Goal: Check status: Check status

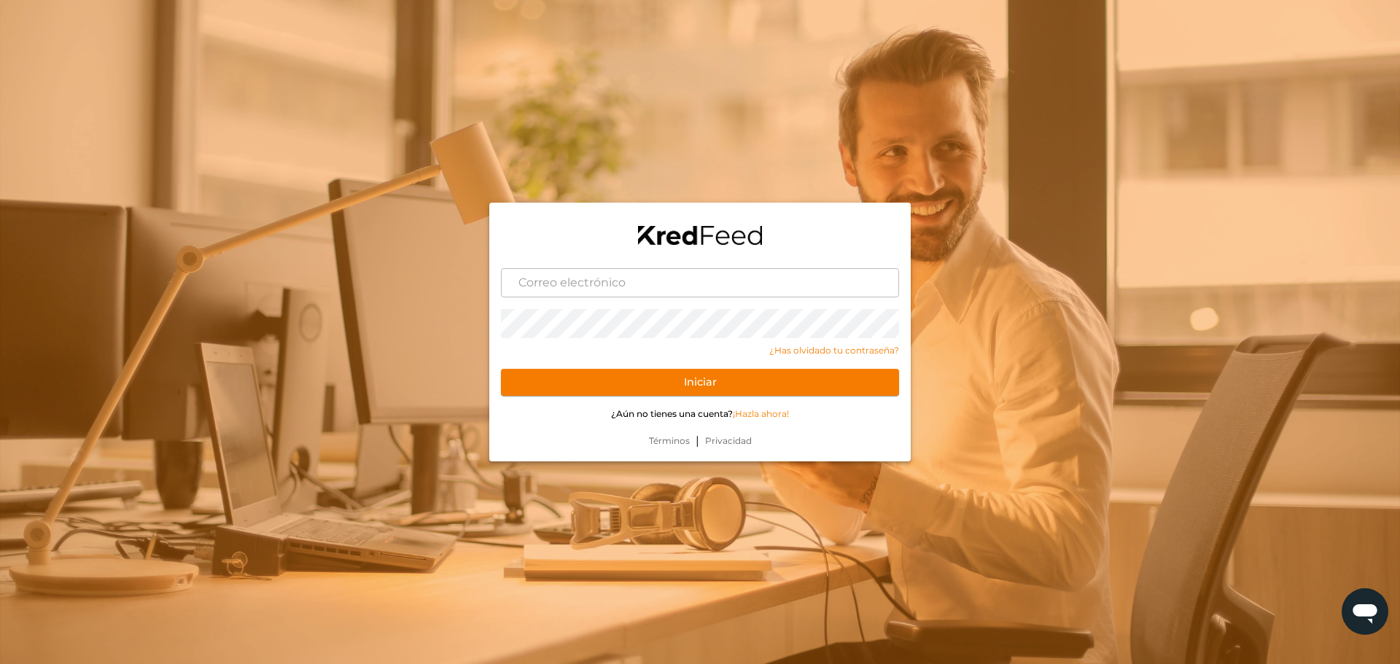
type input "garciamtz.salma@gmail.com"
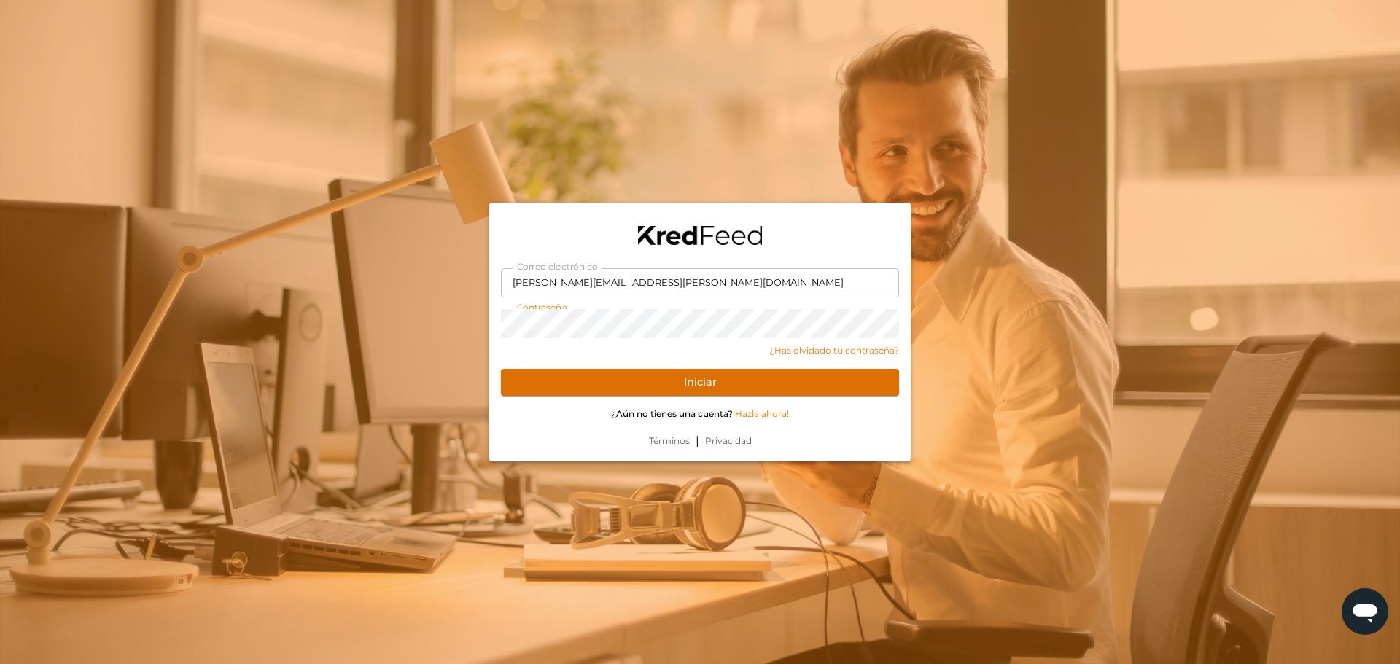
click at [743, 391] on button "Iniciar" at bounding box center [700, 383] width 398 height 28
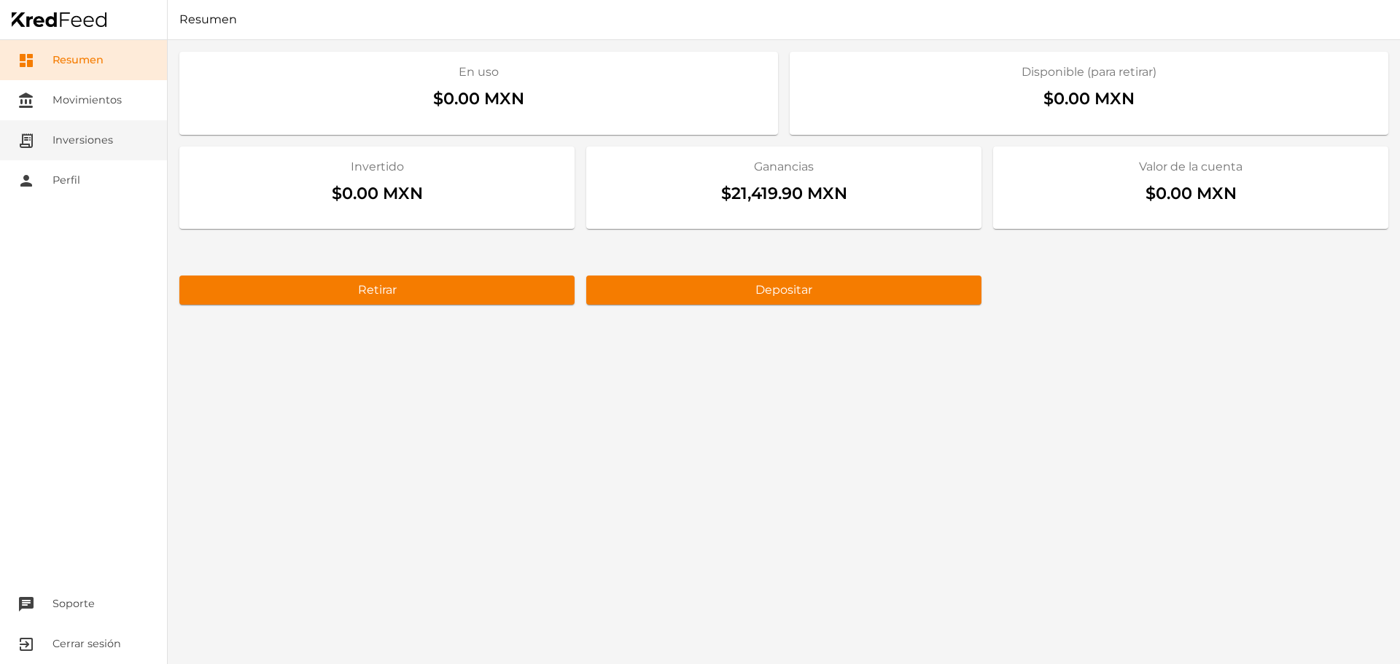
click at [79, 146] on link "receipt_long Inversiones" at bounding box center [83, 140] width 167 height 40
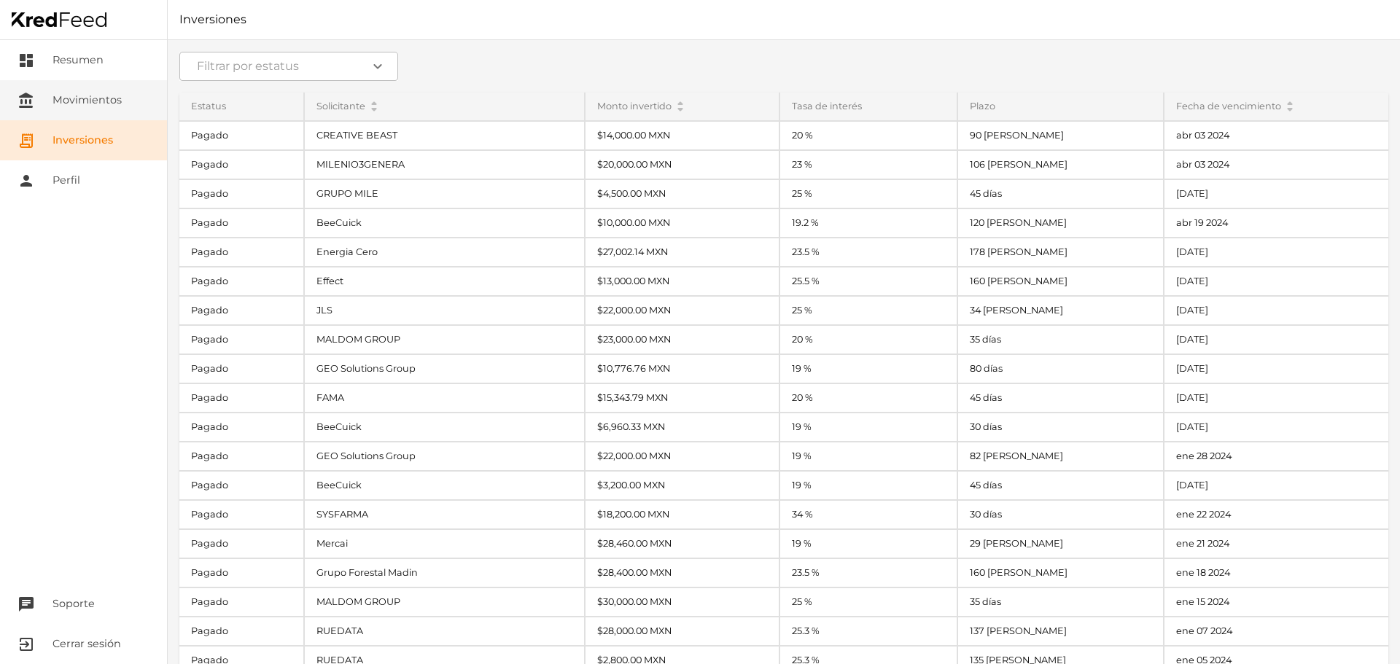
click at [85, 116] on link "account_balance Movimientos" at bounding box center [83, 100] width 167 height 40
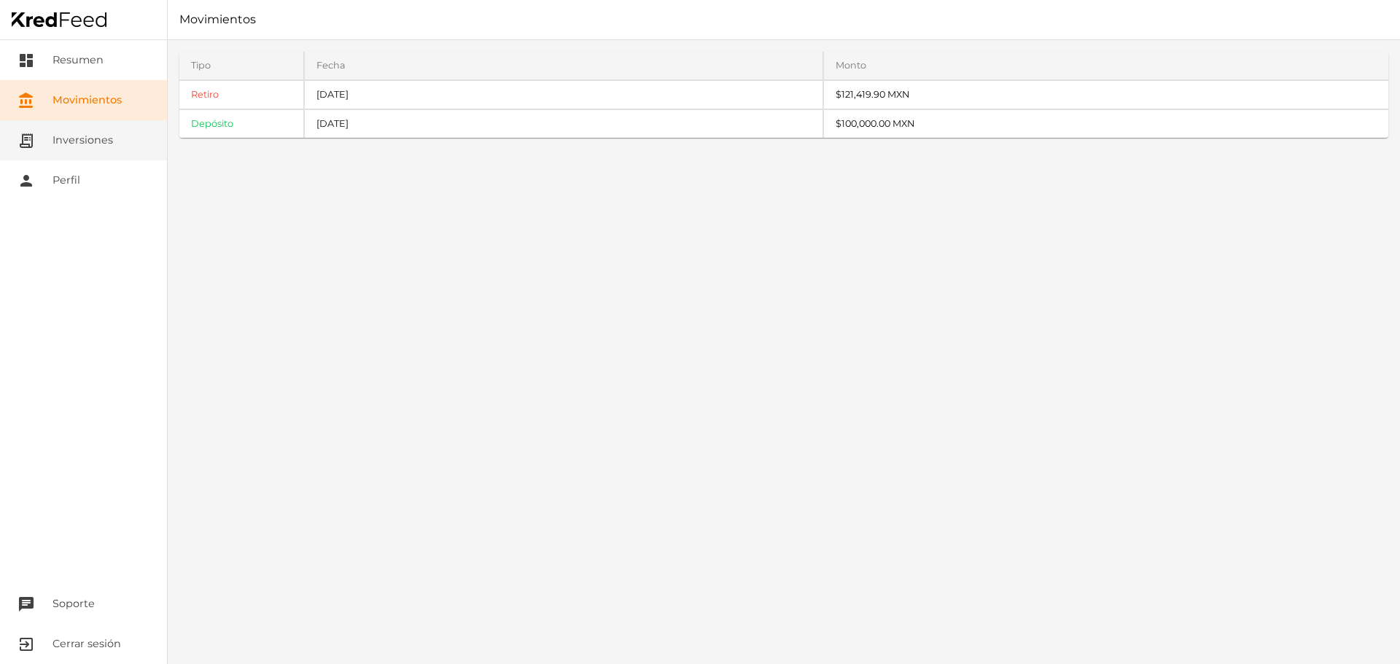
click at [92, 141] on link "receipt_long Inversiones" at bounding box center [83, 140] width 167 height 40
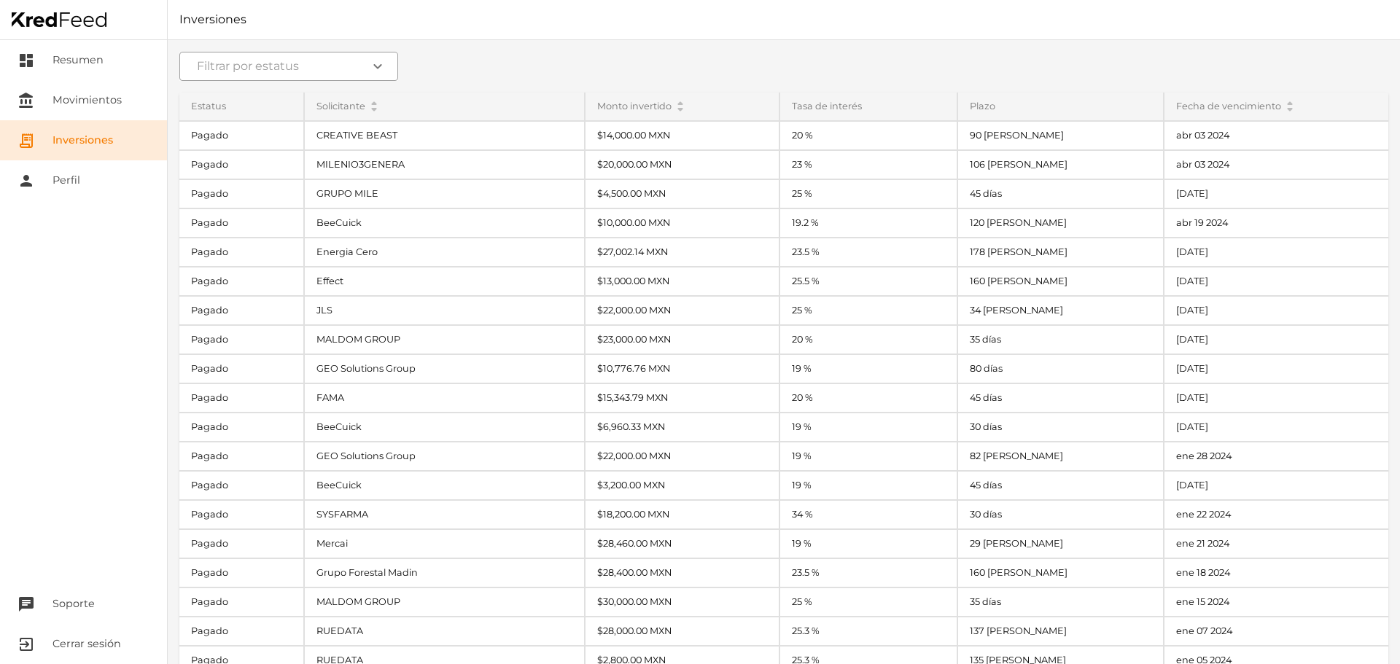
click at [383, 63] on icon "expand_more" at bounding box center [378, 67] width 18 height 18
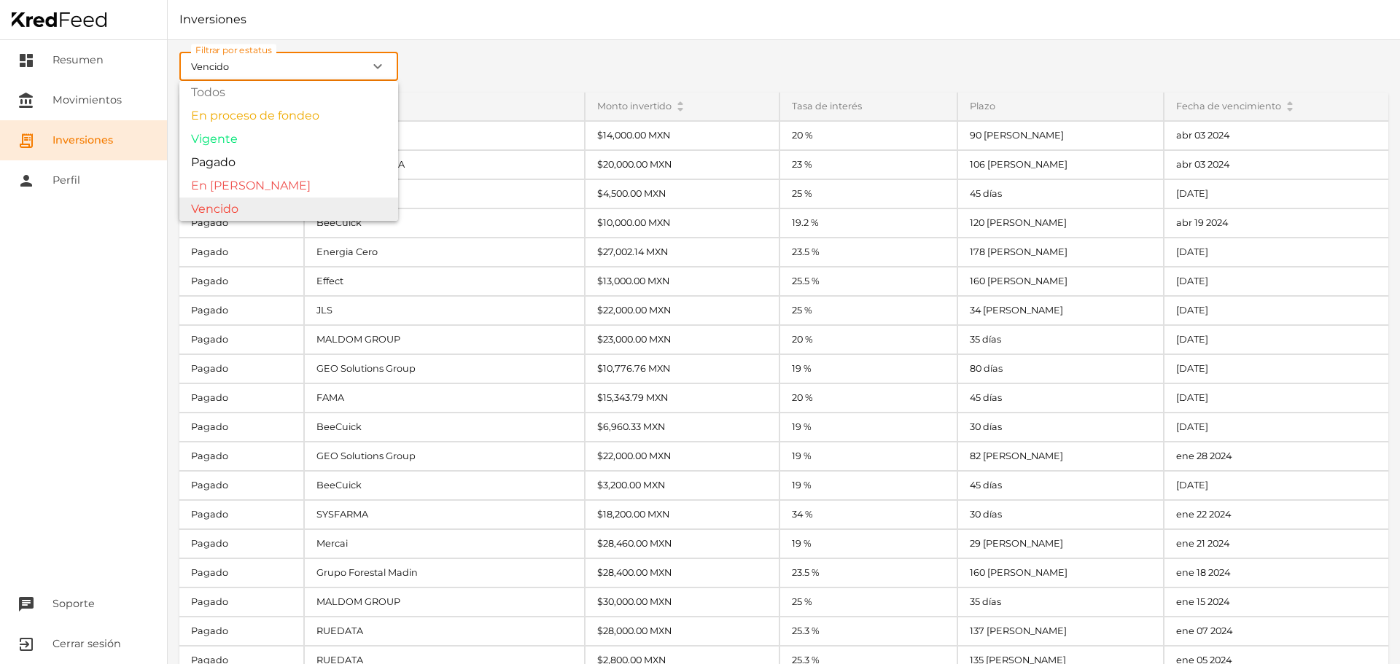
click at [306, 199] on div "Filtrar por estatus Vencido expand_more Todos En proceso de fondeo Vigente Paga…" at bounding box center [784, 352] width 1233 height 624
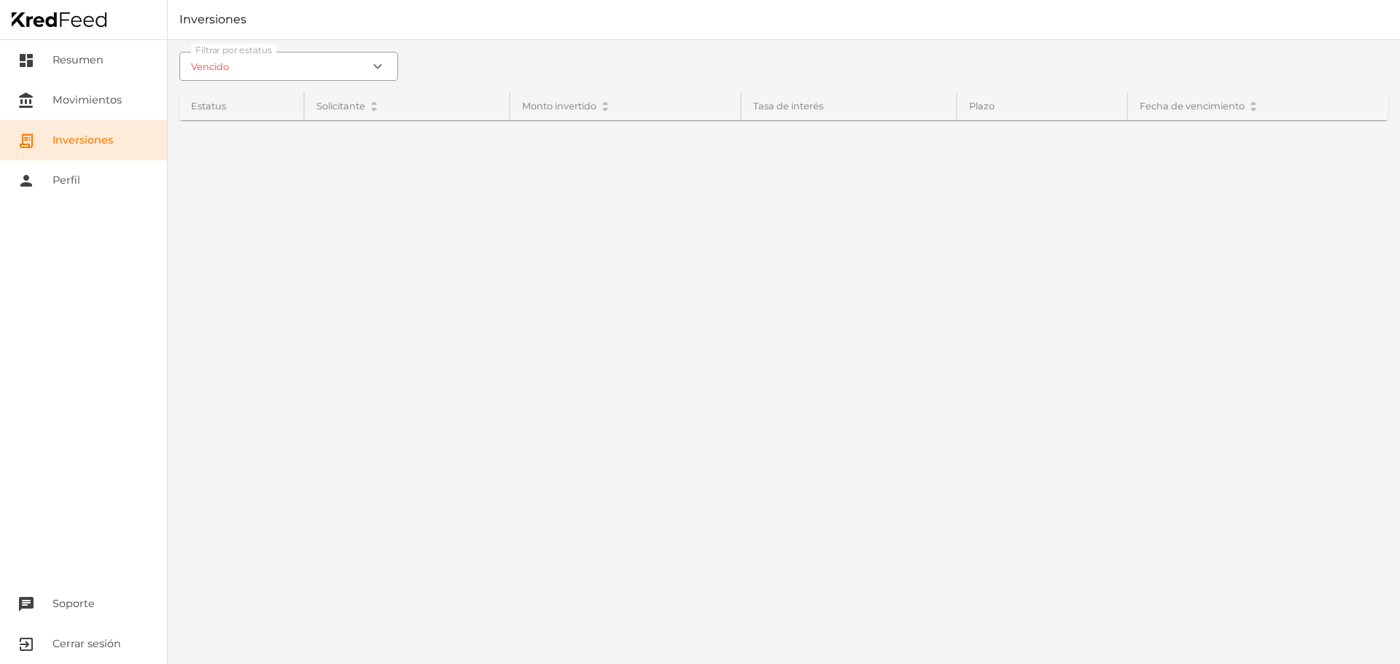
click at [381, 69] on icon "expand_more" at bounding box center [378, 67] width 18 height 18
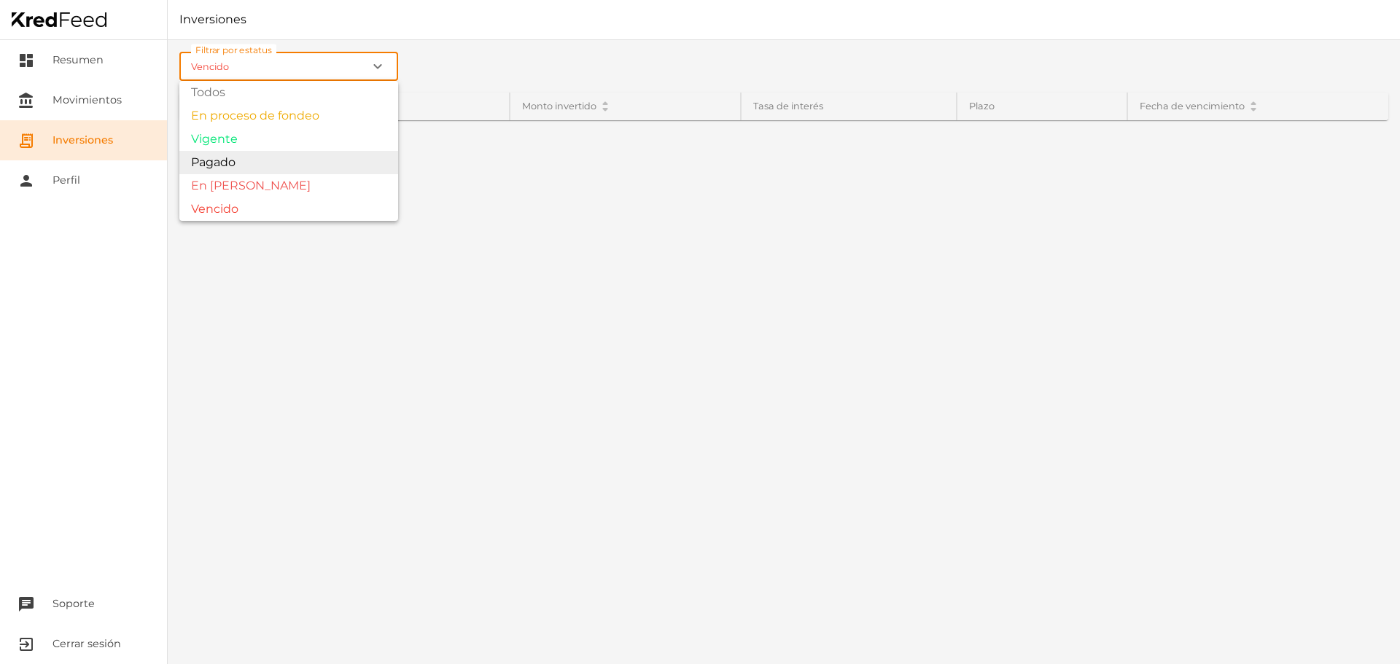
type input "Pagado"
click at [282, 167] on div "Filtrar por estatus Pagado expand_more Todos En proceso de fondeo Vigente Pagad…" at bounding box center [784, 352] width 1233 height 624
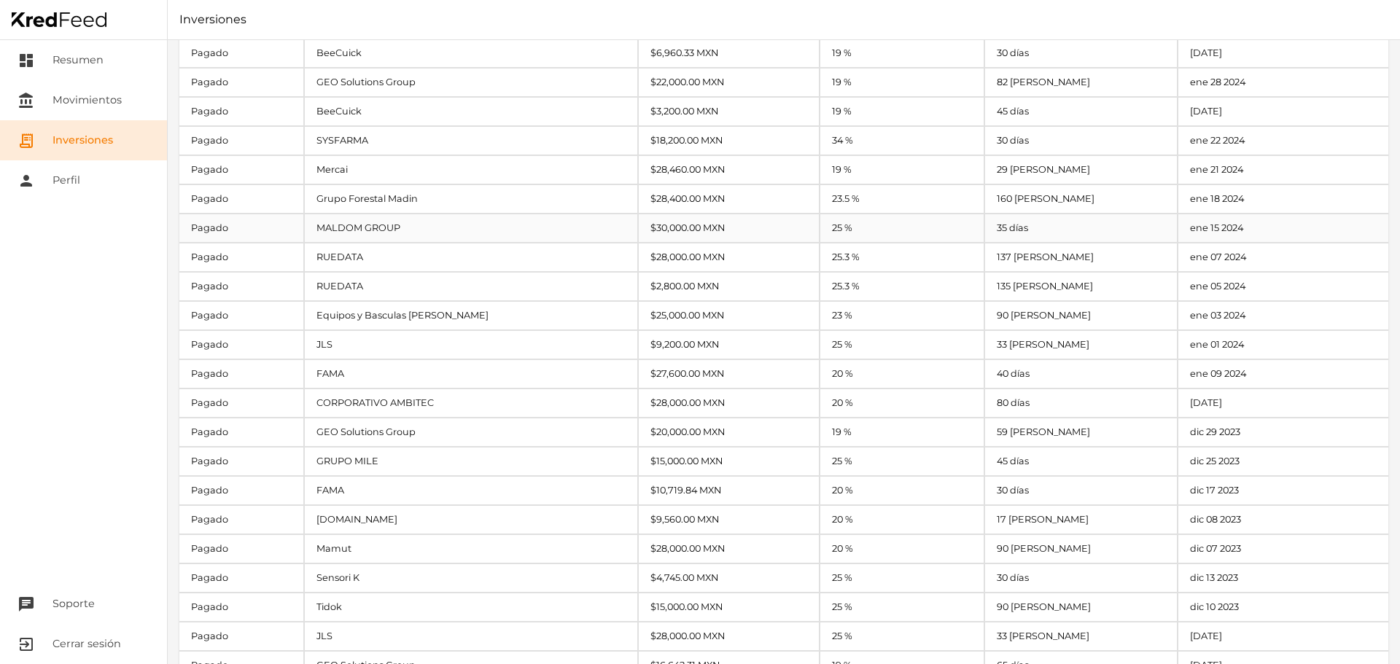
scroll to position [397, 0]
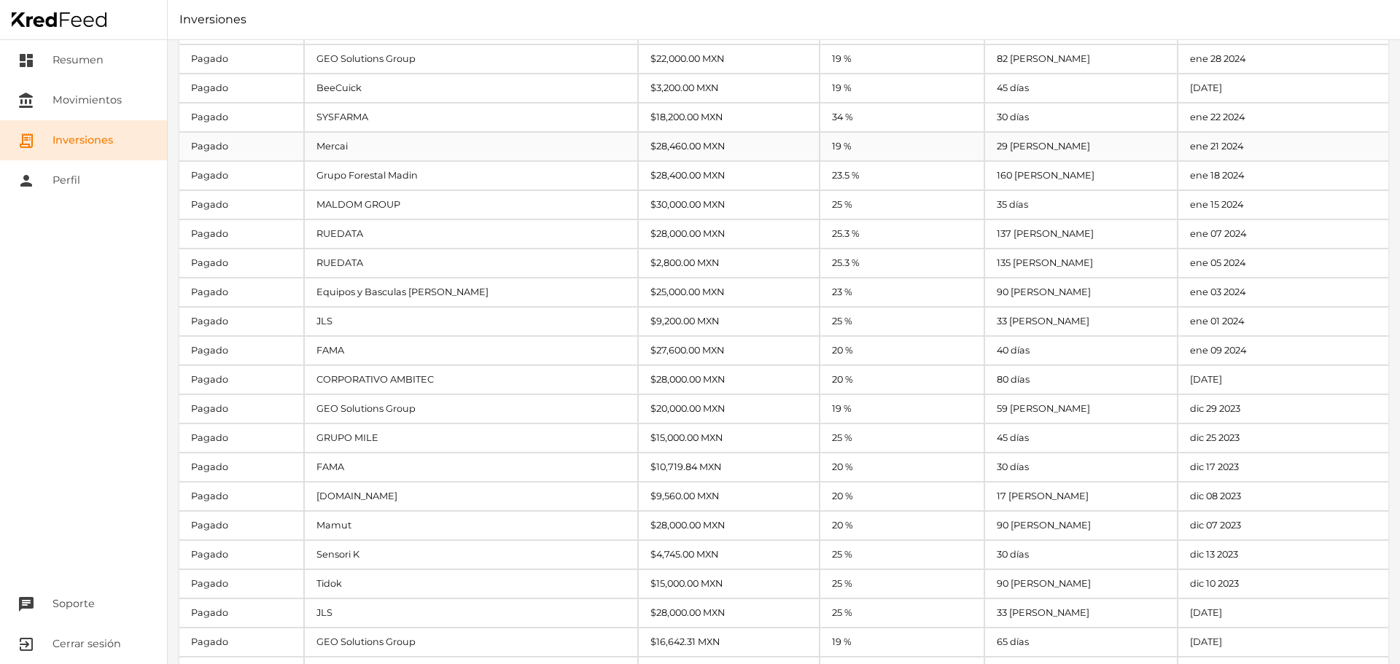
click at [443, 146] on div "Mercai" at bounding box center [471, 147] width 333 height 28
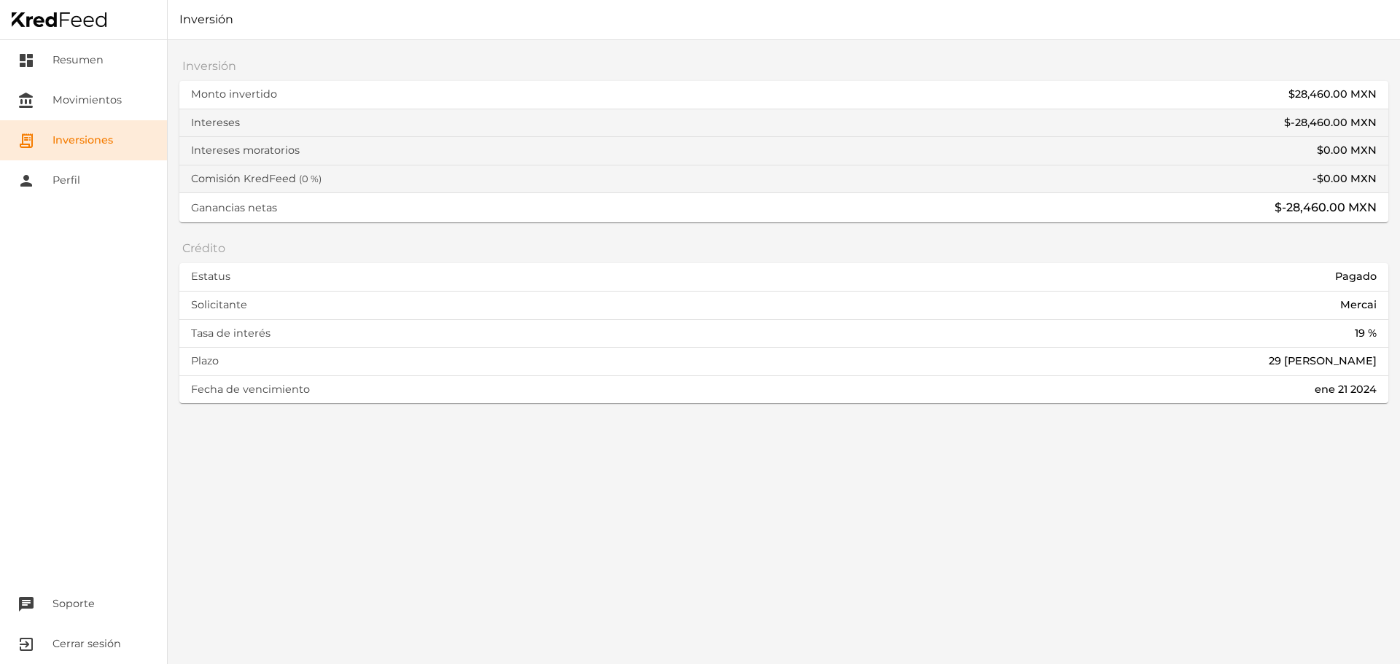
drag, startPoint x: 1289, startPoint y: 211, endPoint x: 1367, endPoint y: 214, distance: 78.8
click at [1367, 214] on div "$-28,460.00 MXN" at bounding box center [1326, 208] width 102 height 18
drag, startPoint x: 1287, startPoint y: 203, endPoint x: 1369, endPoint y: 204, distance: 81.7
click at [1369, 204] on div "$-28,460.00 MXN" at bounding box center [1326, 208] width 102 height 18
click at [128, 144] on link "receipt_long Inversiones" at bounding box center [83, 140] width 167 height 40
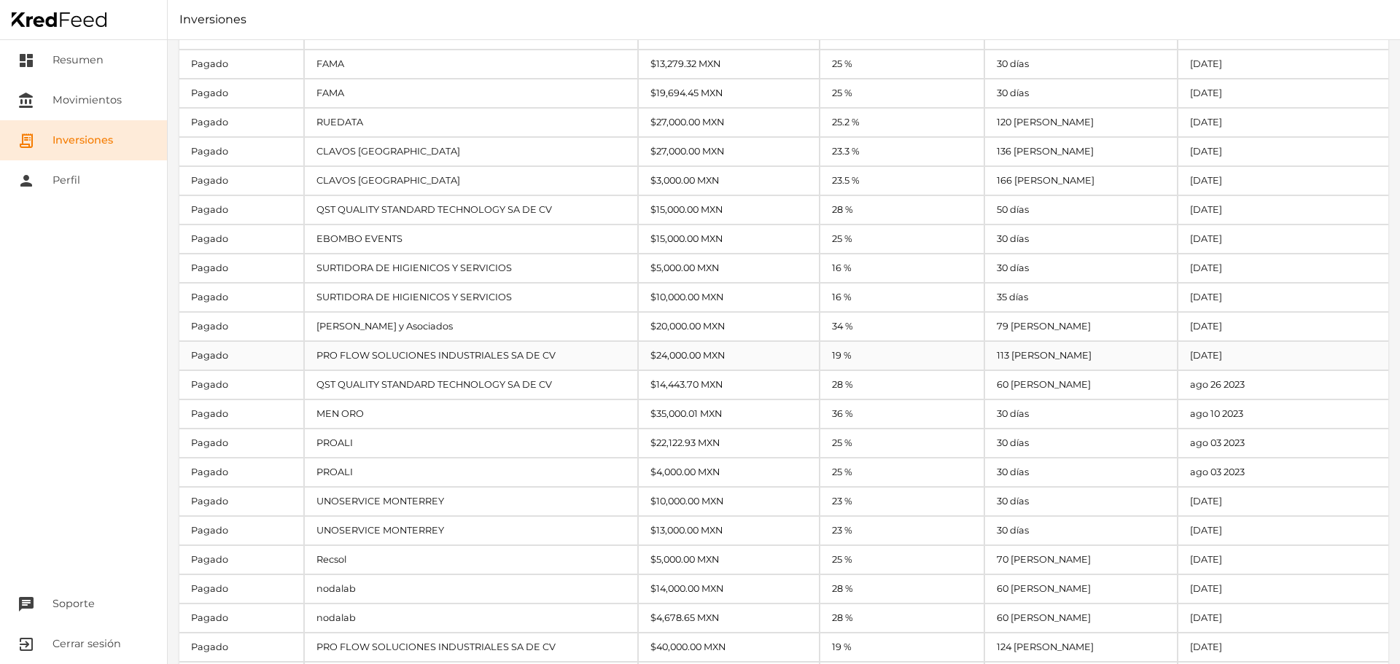
scroll to position [1069, 0]
click at [409, 437] on div "PROALI" at bounding box center [471, 438] width 333 height 28
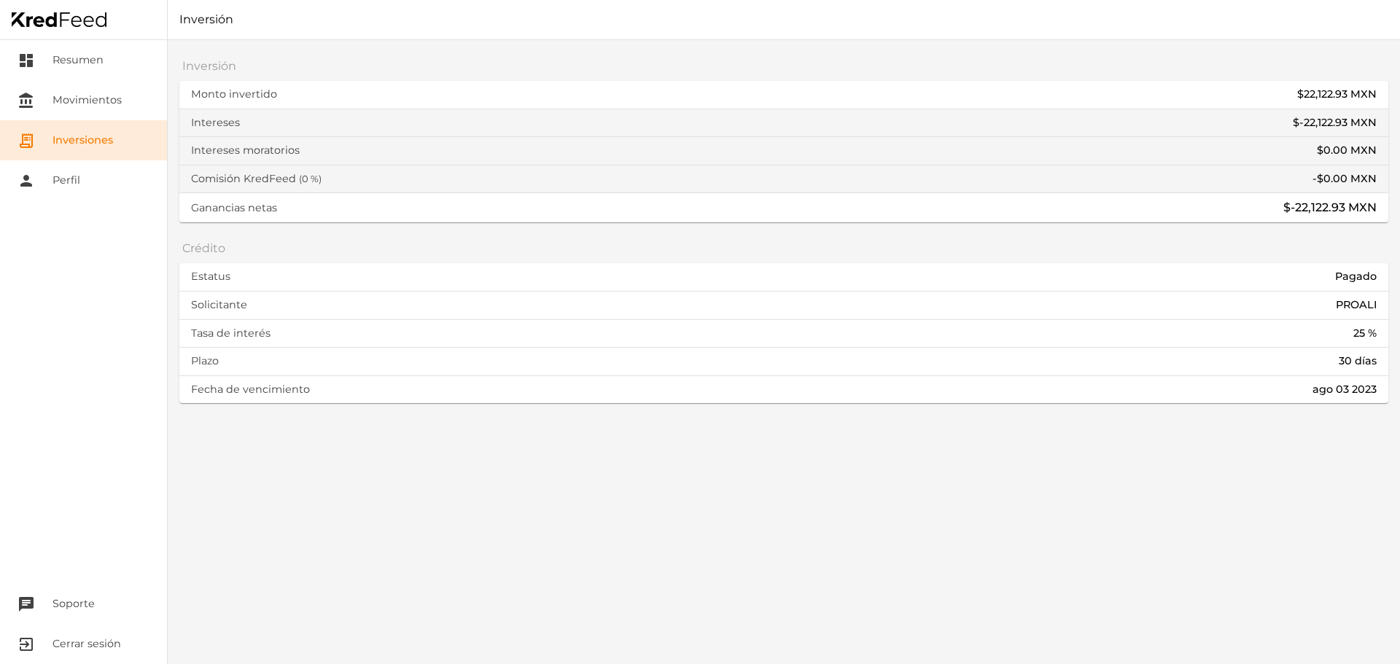
click at [109, 141] on link "receipt_long Inversiones" at bounding box center [83, 140] width 167 height 40
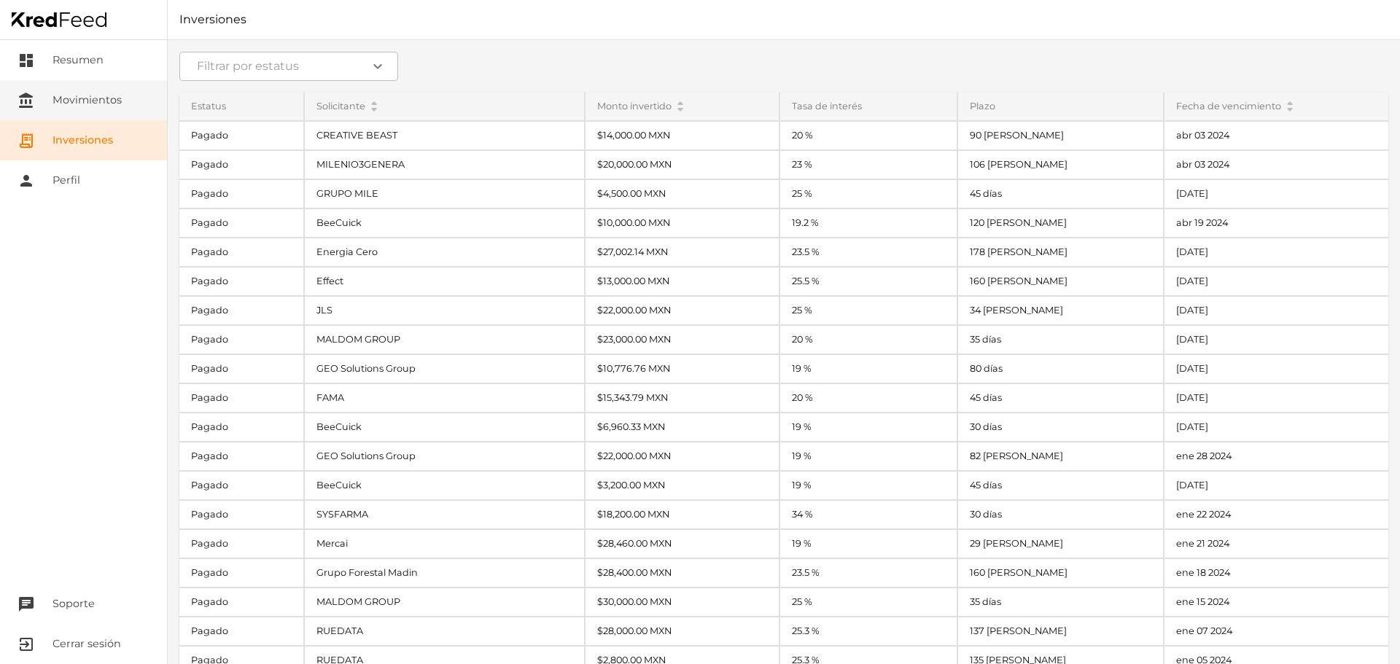
click at [115, 115] on link "account_balance Movimientos" at bounding box center [83, 100] width 167 height 40
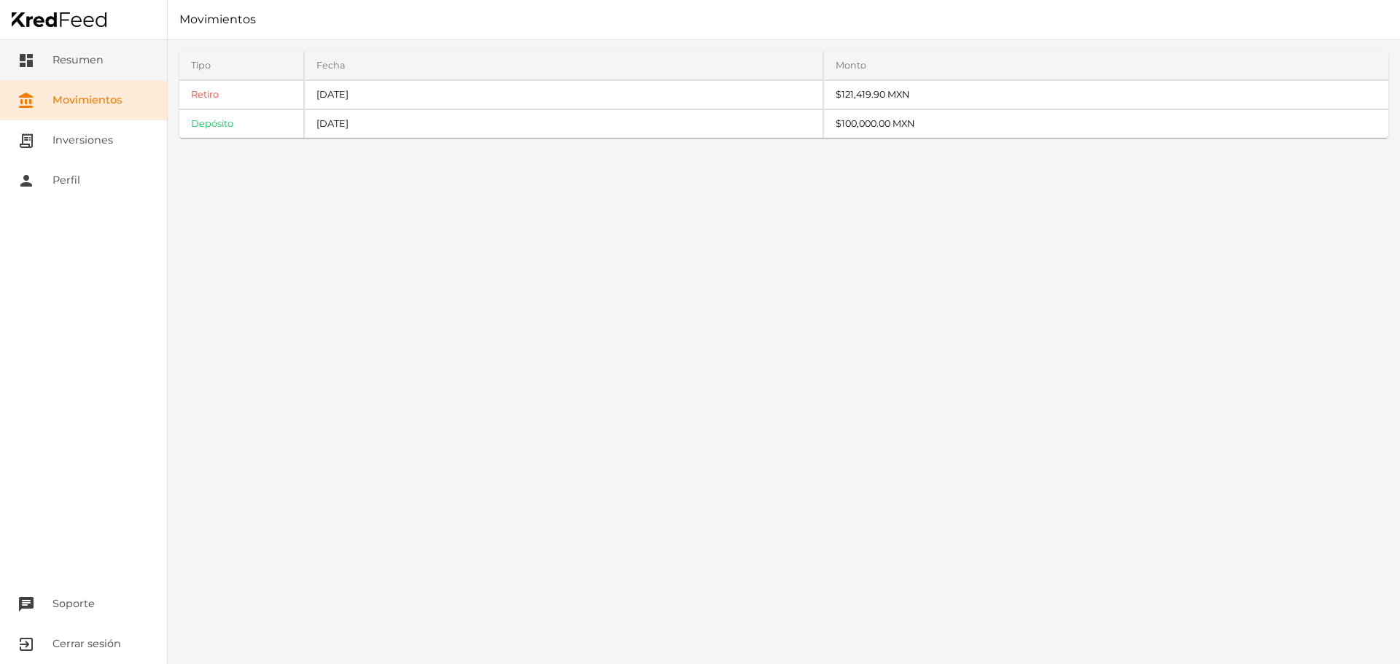
click at [58, 68] on link "dashboard Resumen" at bounding box center [83, 60] width 167 height 40
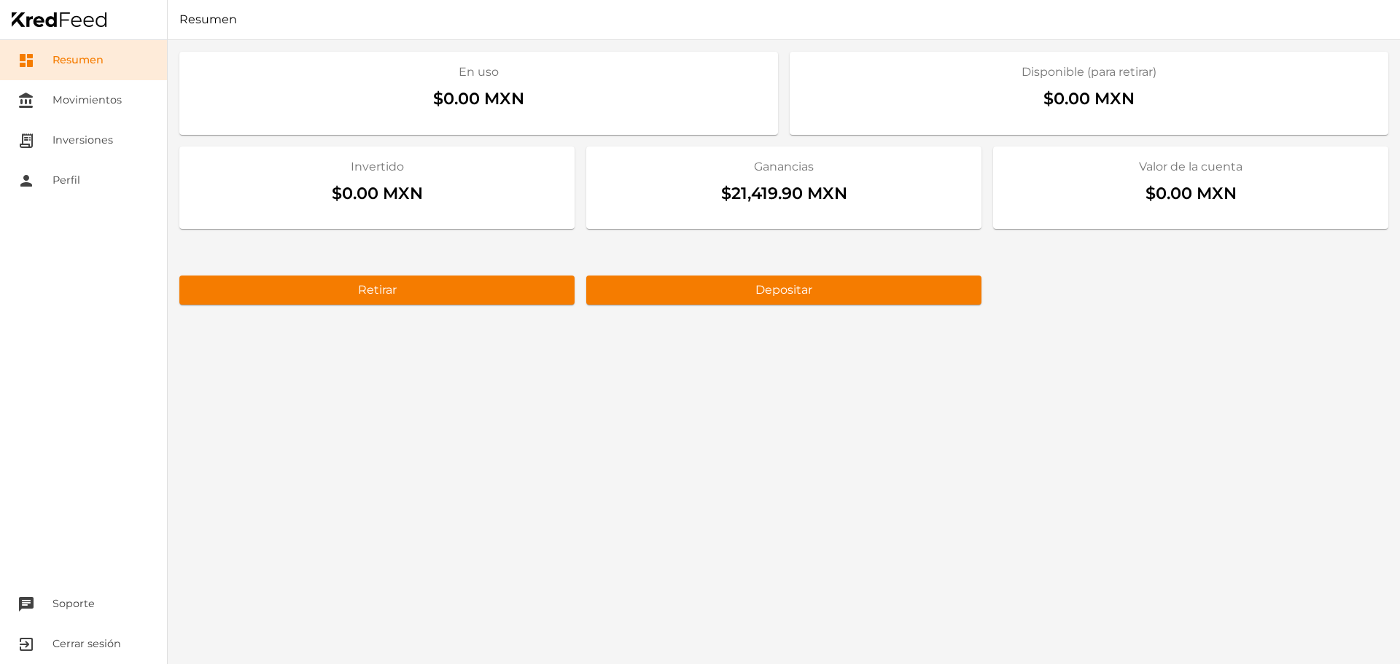
drag, startPoint x: 729, startPoint y: 198, endPoint x: 818, endPoint y: 195, distance: 89.0
click at [818, 195] on div "$21,419.90 MXN" at bounding box center [784, 197] width 372 height 42
click at [74, 132] on link "receipt_long Inversiones" at bounding box center [83, 140] width 167 height 40
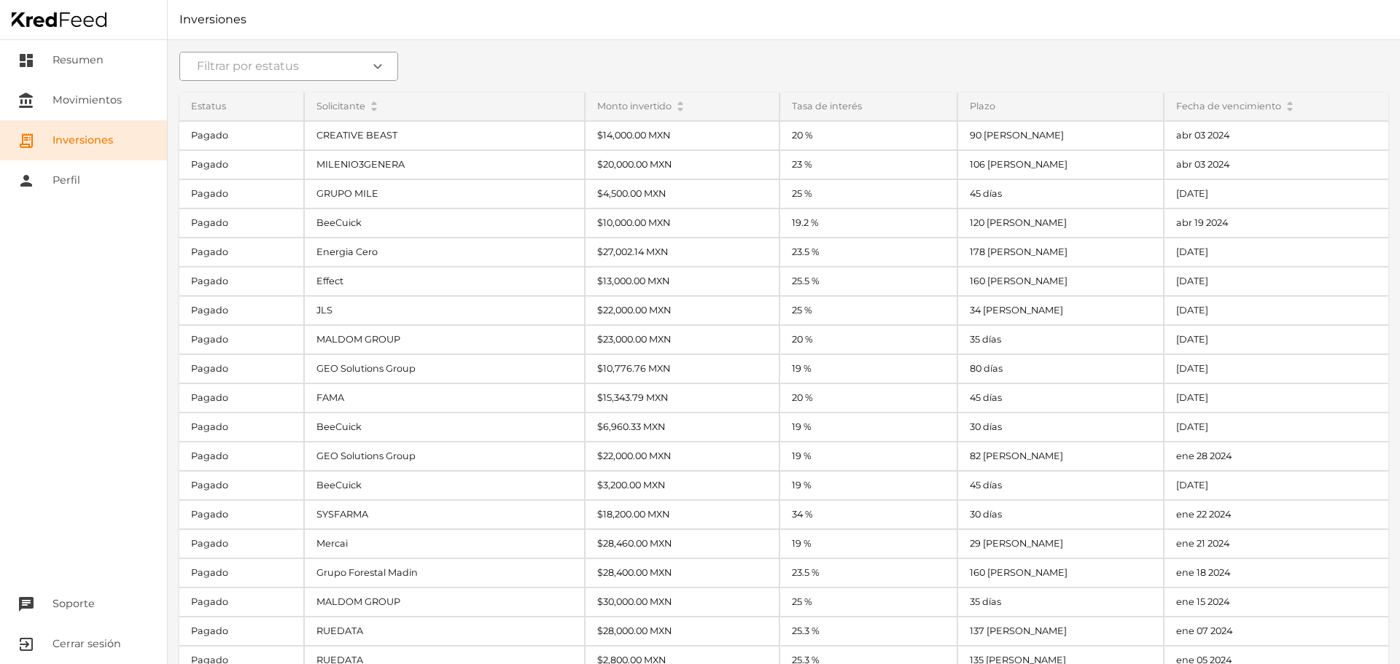
click at [385, 65] on icon "expand_more" at bounding box center [378, 67] width 18 height 18
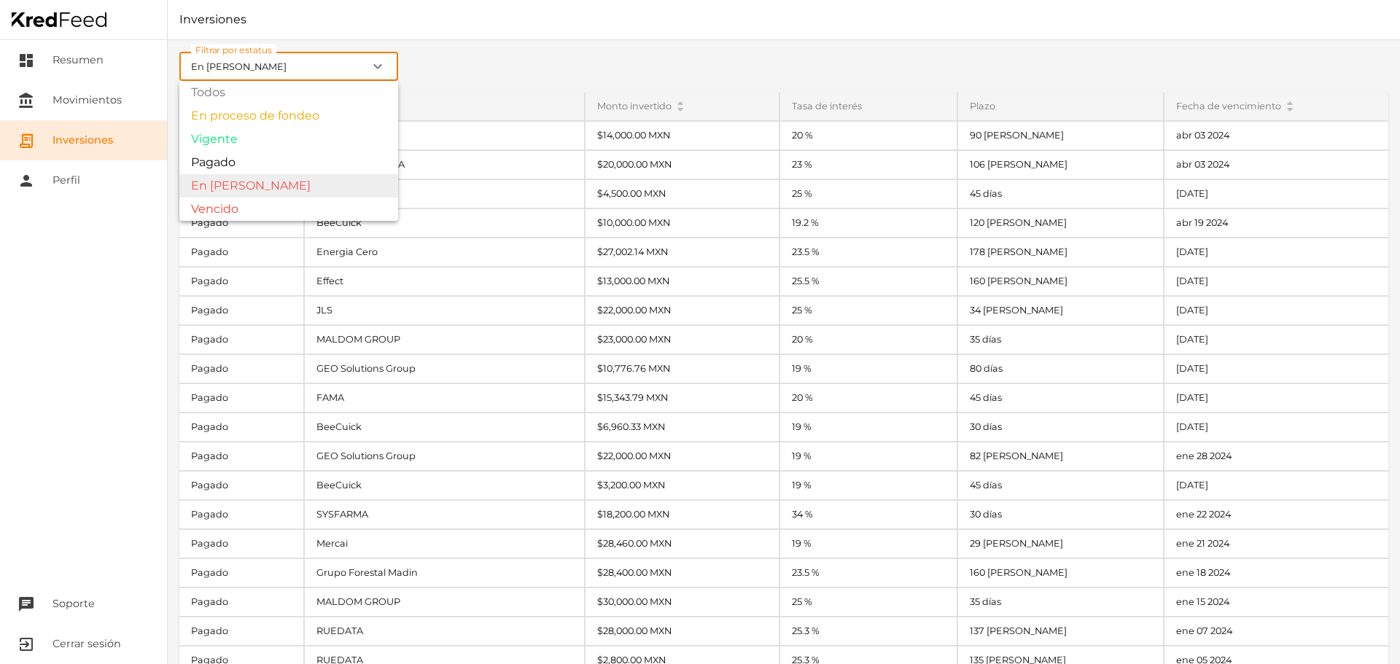
click at [251, 187] on div "Filtrar por estatus En [PERSON_NAME] expand_more Todos En proceso de fondeo Vig…" at bounding box center [784, 352] width 1233 height 624
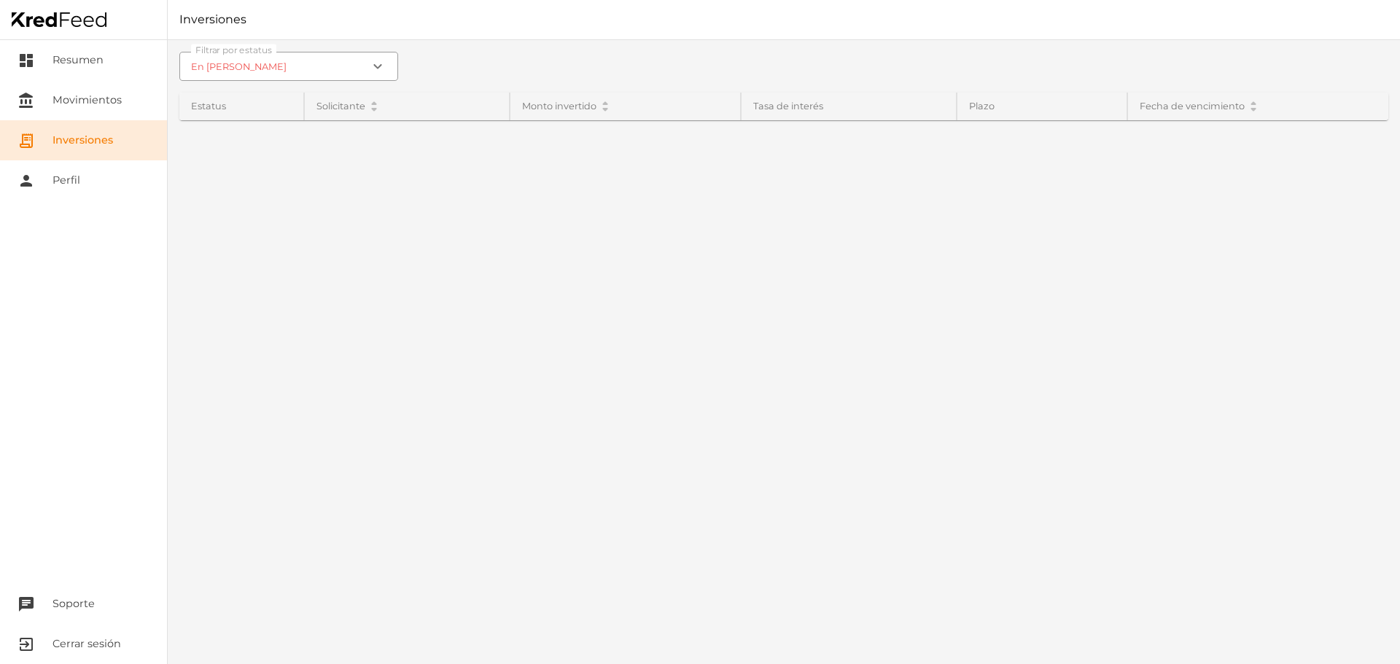
click at [381, 61] on icon "expand_more" at bounding box center [378, 67] width 18 height 18
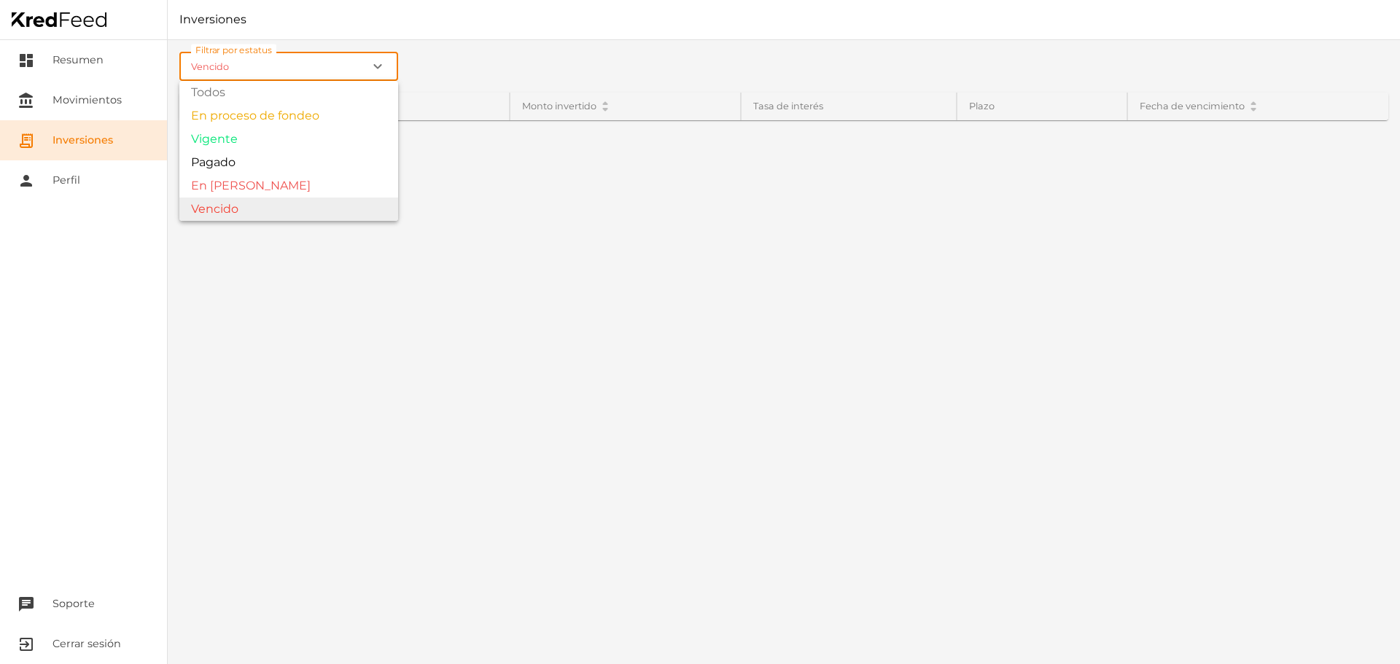
click at [265, 205] on div "Filtrar por estatus Vencido expand_more Todos En proceso de fondeo Vigente Paga…" at bounding box center [784, 352] width 1233 height 624
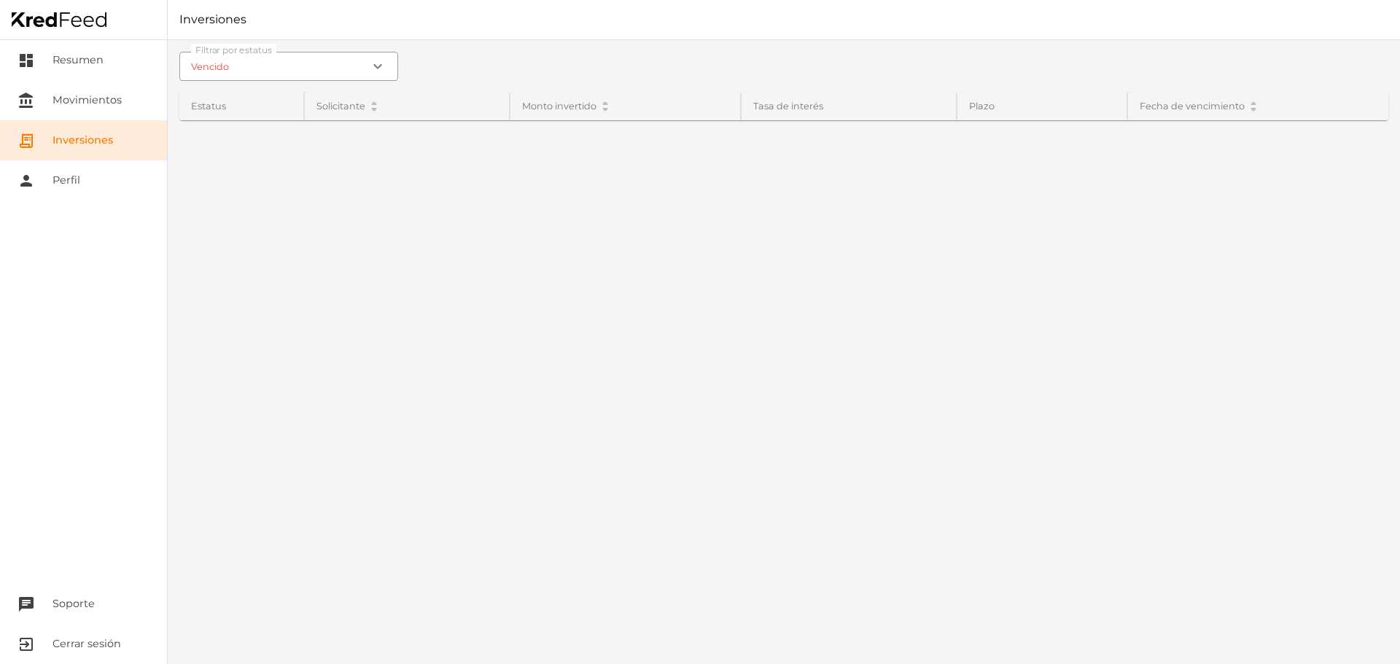
click at [370, 71] on icon "expand_more" at bounding box center [378, 67] width 18 height 18
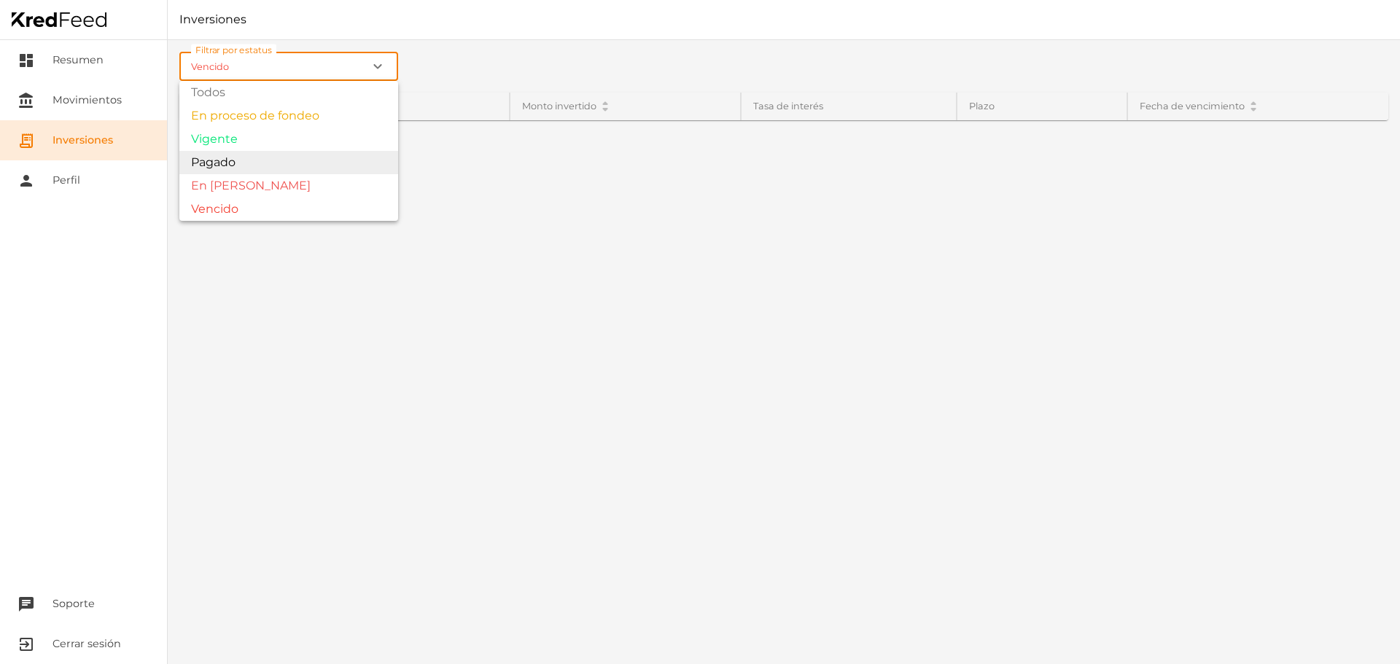
type input "Pagado"
click at [275, 157] on div "Filtrar por estatus Pagado expand_more Todos En proceso de fondeo Vigente Pagad…" at bounding box center [784, 352] width 1233 height 624
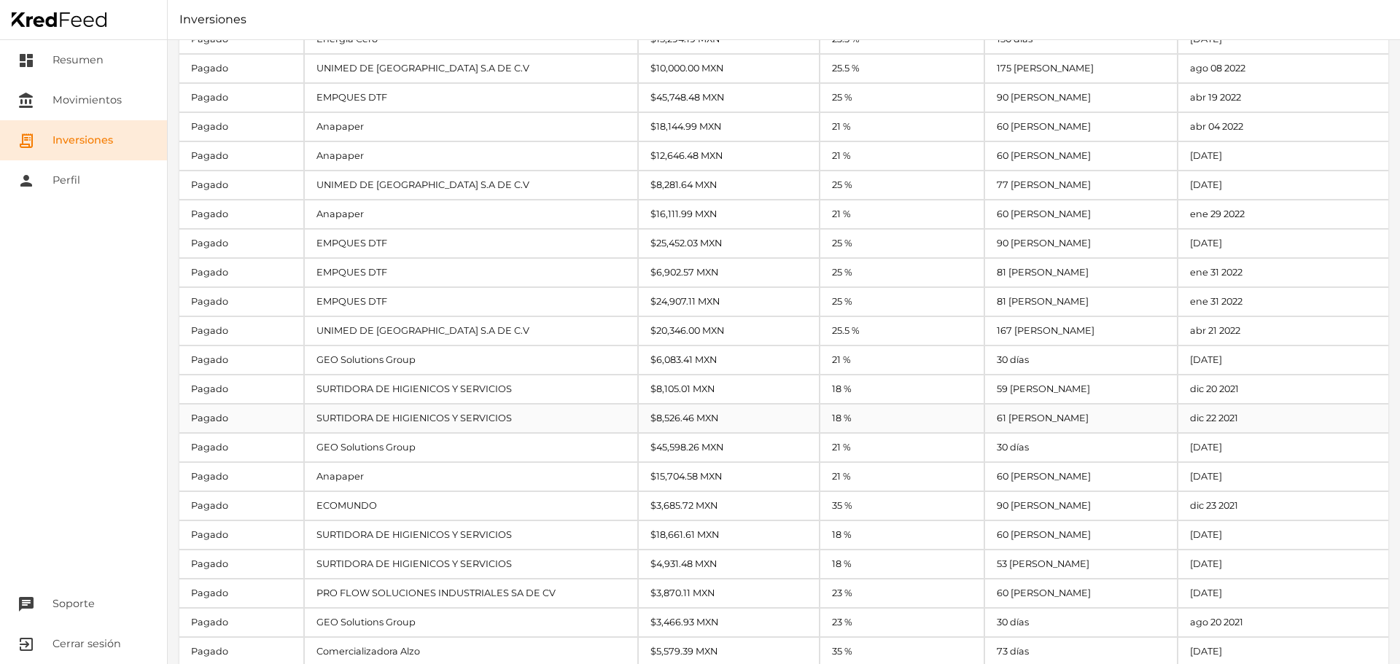
scroll to position [4369, 0]
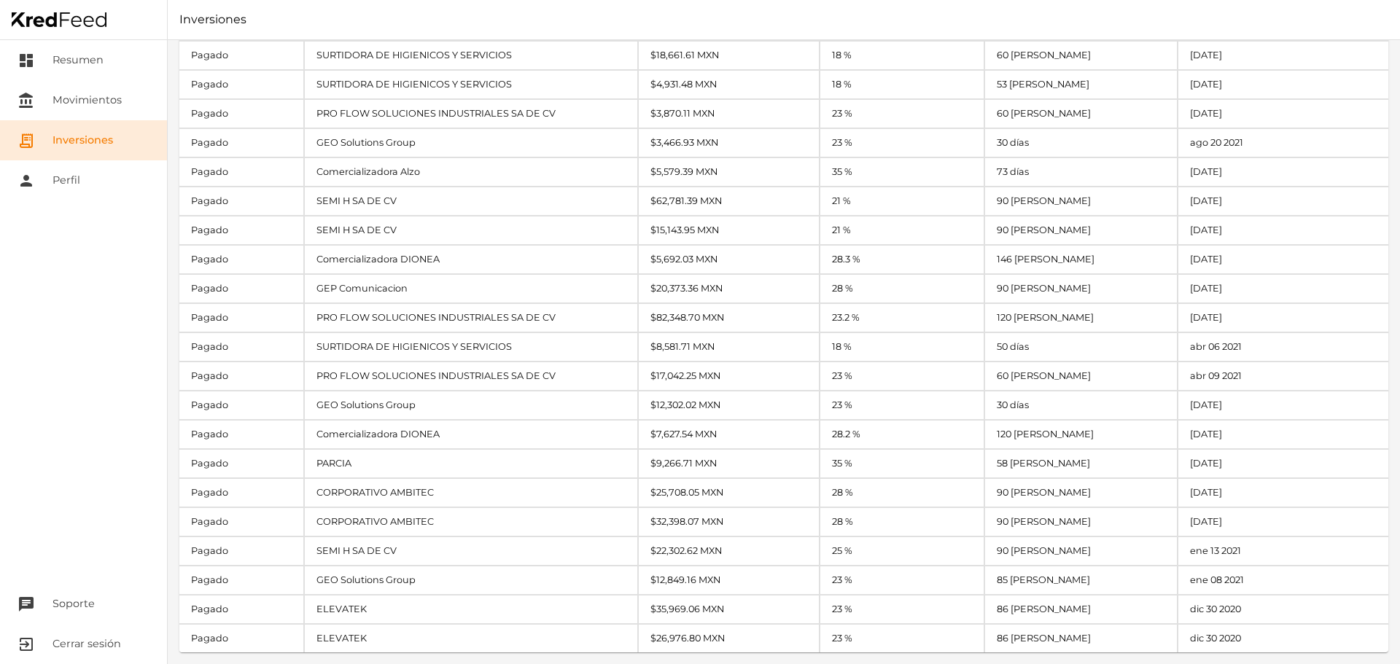
drag, startPoint x: 498, startPoint y: 474, endPoint x: 67, endPoint y: 411, distance: 435.7
click at [67, 411] on nav "dashboard Resumen account_balance Movimientos receipt_long Inversiones person P…" at bounding box center [83, 352] width 167 height 624
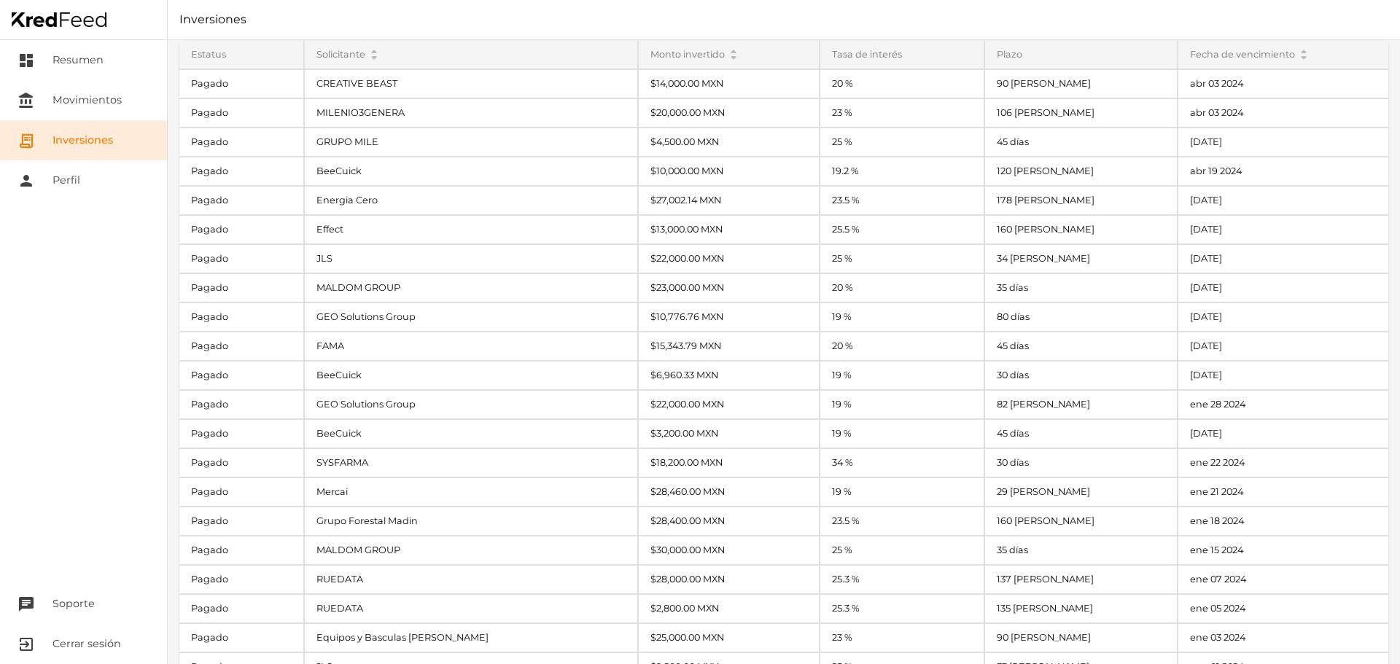
scroll to position [0, 0]
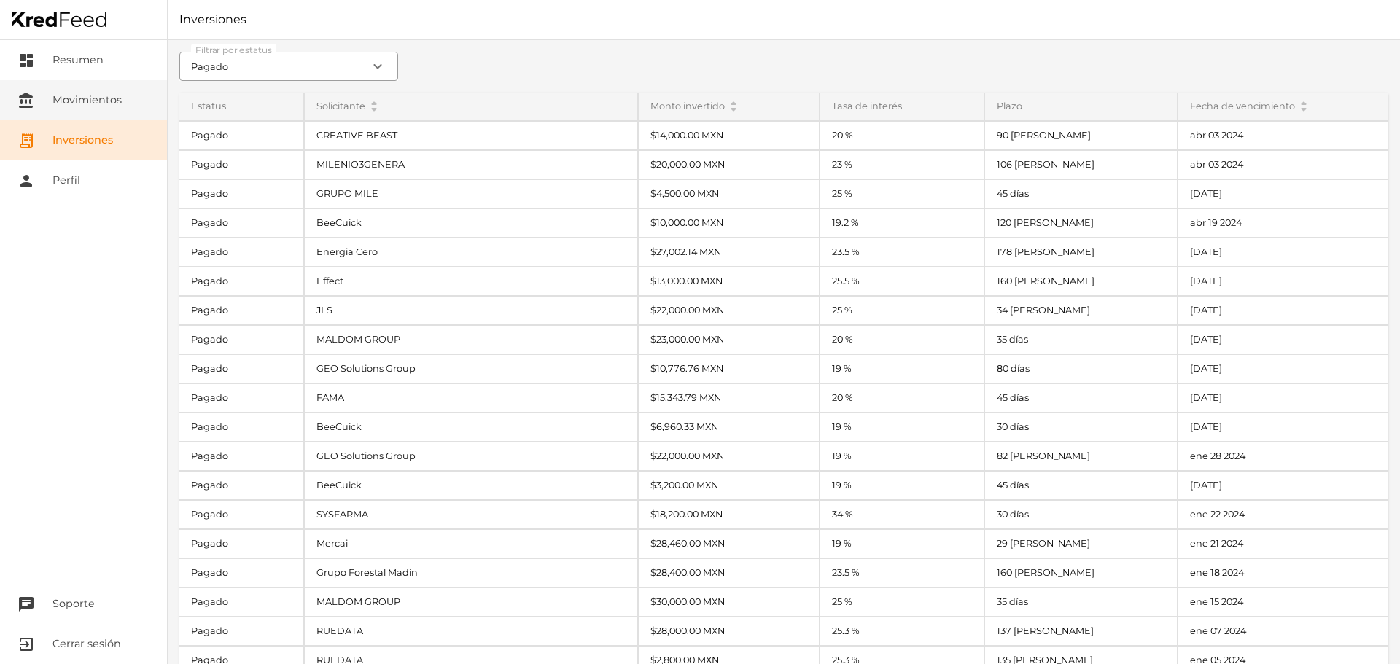
click at [146, 111] on link "account_balance Movimientos" at bounding box center [83, 100] width 167 height 40
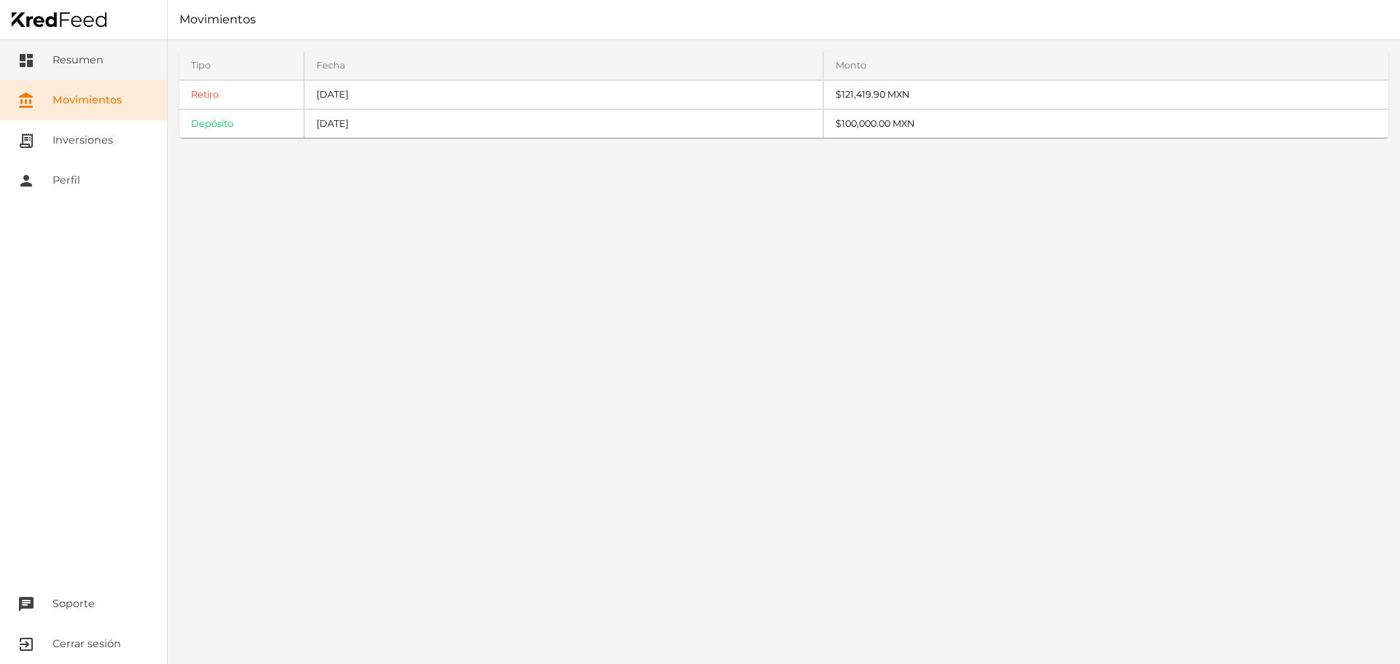
click at [71, 71] on link "dashboard Resumen" at bounding box center [83, 60] width 167 height 40
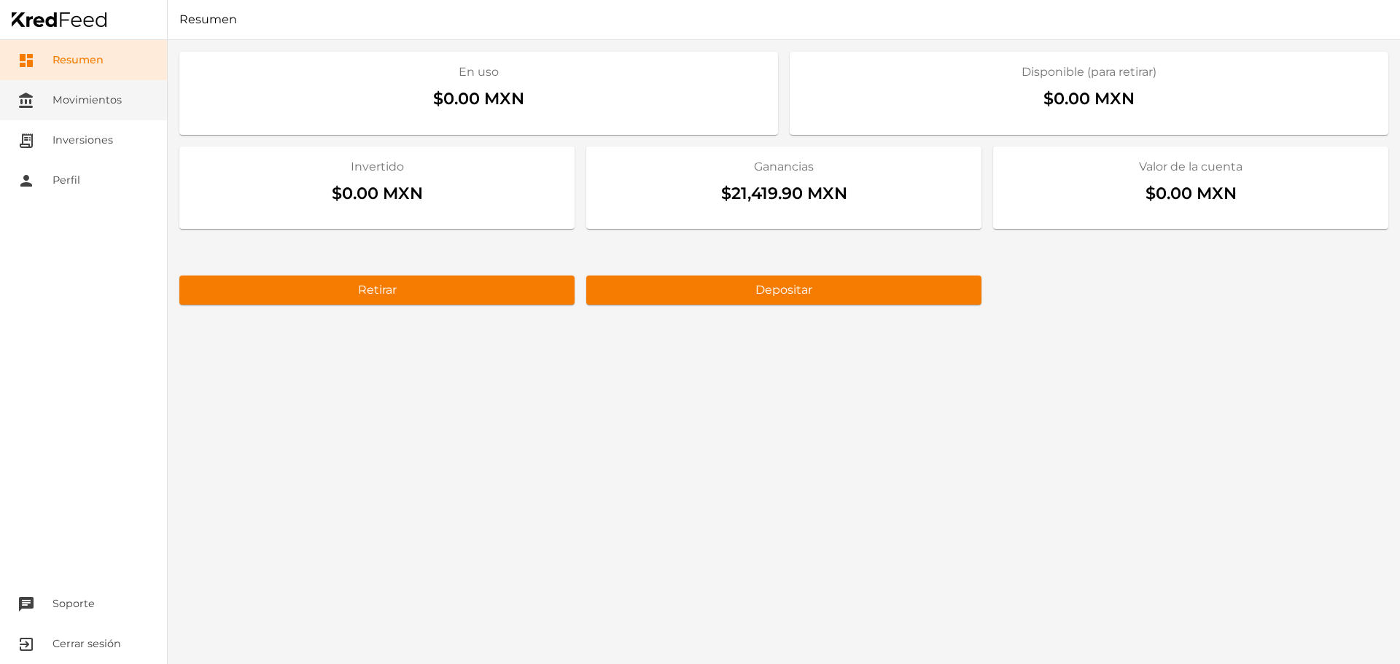
click at [69, 112] on link "account_balance Movimientos" at bounding box center [83, 100] width 167 height 40
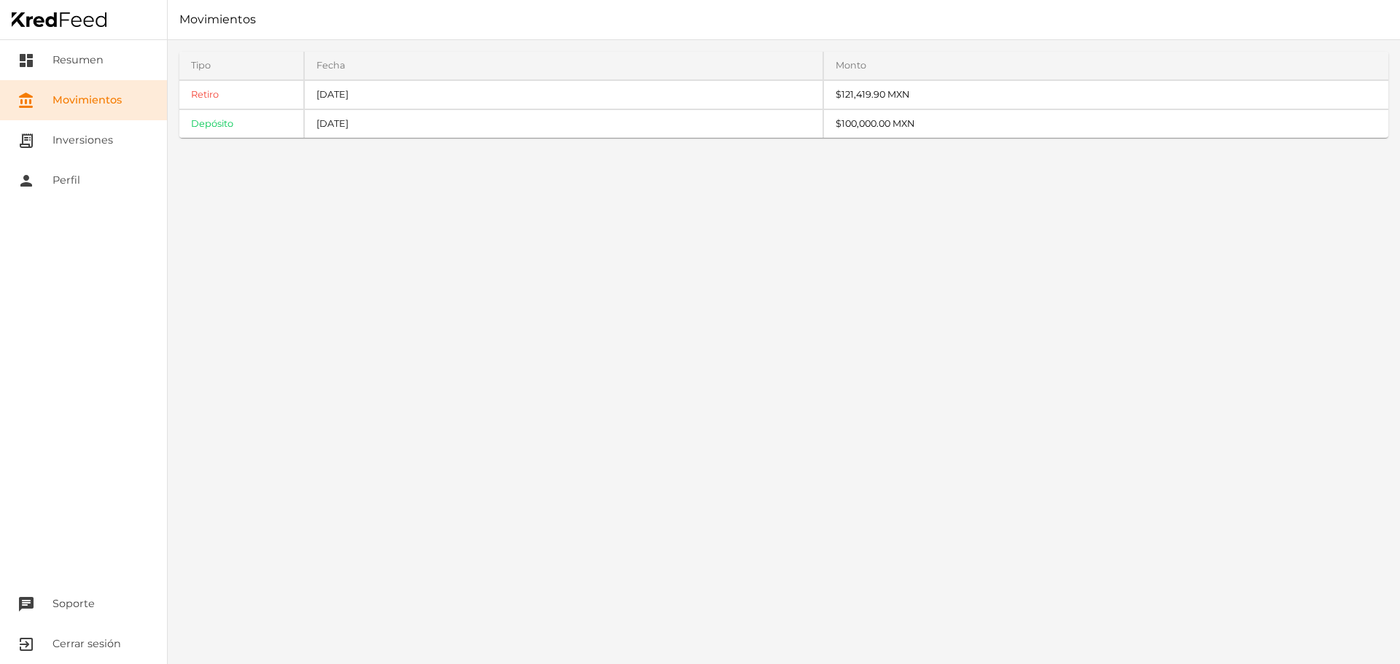
drag, startPoint x: 849, startPoint y: 96, endPoint x: 936, endPoint y: 98, distance: 87.5
click at [936, 98] on div "$121,419.90 MXN" at bounding box center [1106, 95] width 564 height 28
click at [58, 44] on link "dashboard Resumen" at bounding box center [83, 60] width 167 height 40
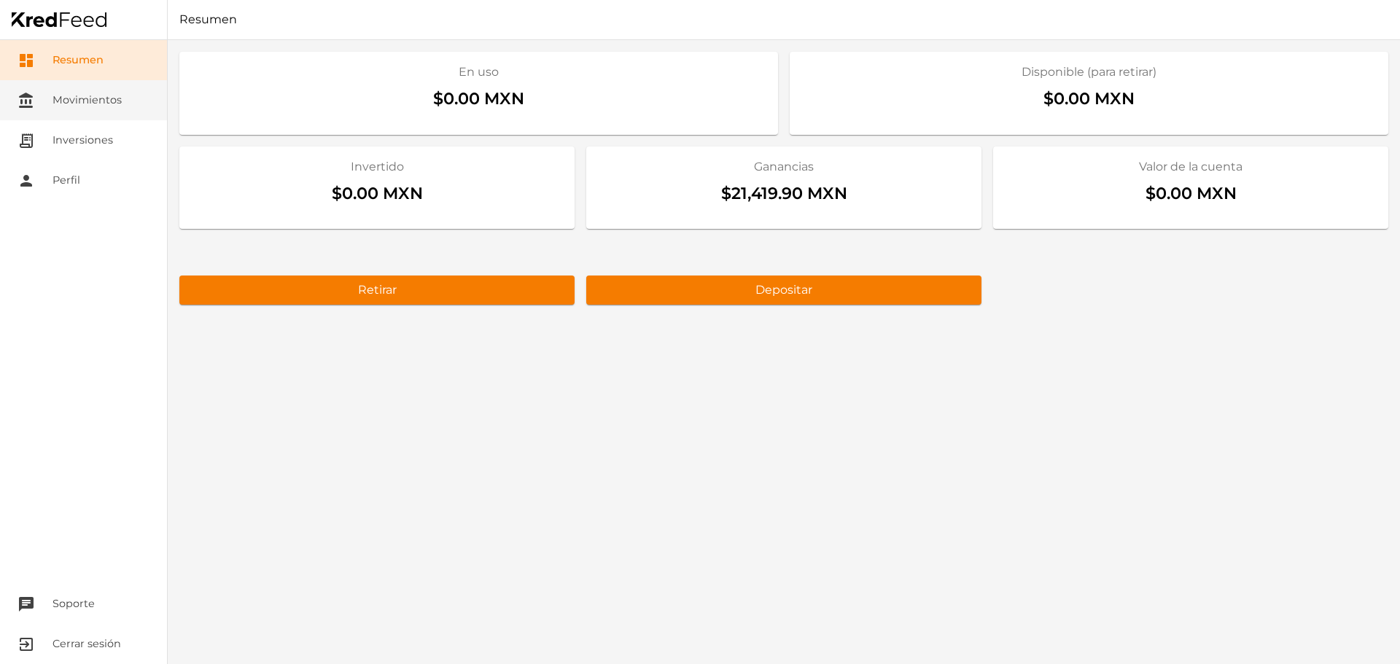
click at [131, 112] on link "account_balance Movimientos" at bounding box center [83, 100] width 167 height 40
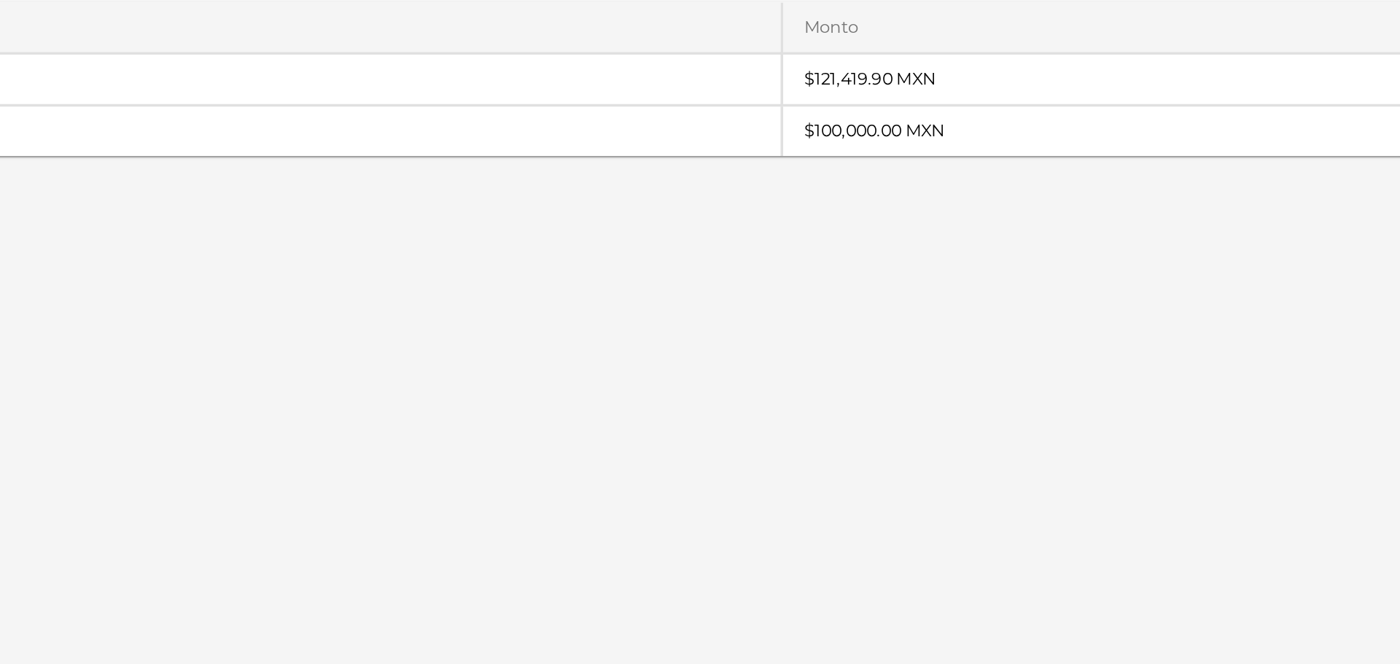
drag, startPoint x: 845, startPoint y: 97, endPoint x: 893, endPoint y: 93, distance: 49.0
click at [893, 93] on div "$121,419.90 MXN" at bounding box center [1106, 95] width 564 height 28
